Goal: Find specific page/section

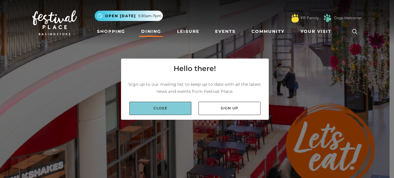
click at [173, 107] on link "Close" at bounding box center [160, 108] width 62 height 13
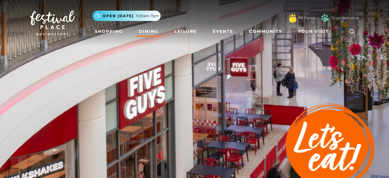
click at [150, 31] on link "Dining" at bounding box center [148, 31] width 25 height 11
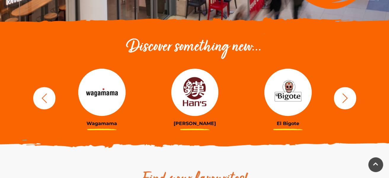
scroll to position [193, 0]
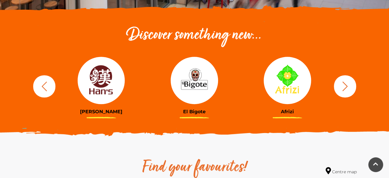
click at [111, 82] on img at bounding box center [101, 80] width 47 height 47
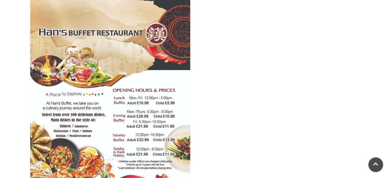
scroll to position [287, 0]
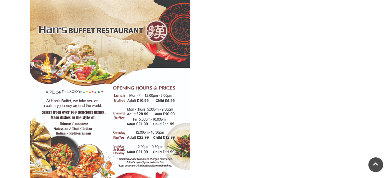
click at [30, 99] on img at bounding box center [110, 105] width 160 height 226
click at [249, 86] on div at bounding box center [279, 68] width 169 height 366
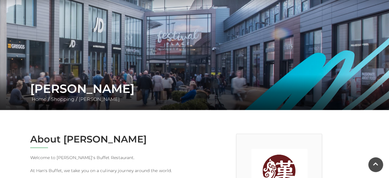
scroll to position [0, 0]
